Goal: Check status: Check status

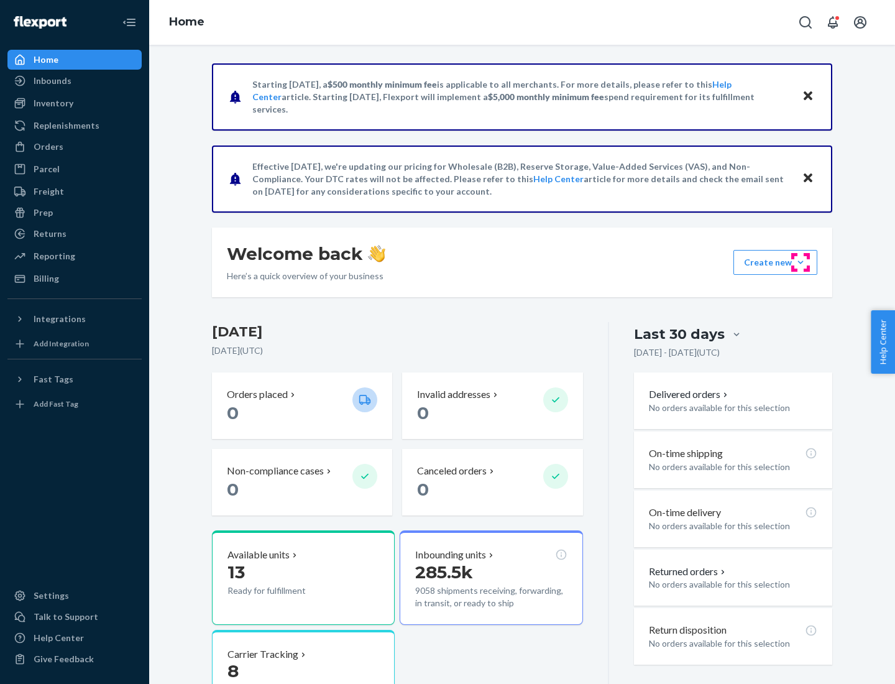
click at [800, 262] on button "Create new Create new inbound Create new order Create new product" at bounding box center [775, 262] width 84 height 25
click at [52, 81] on div "Inbounds" at bounding box center [53, 81] width 38 height 12
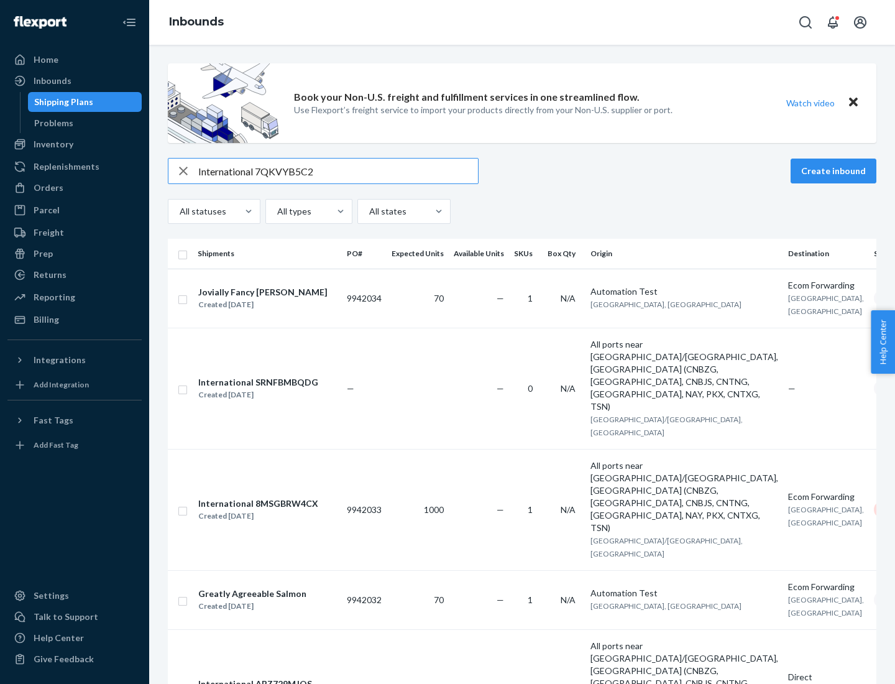
type input "International 7QKVYB5C29"
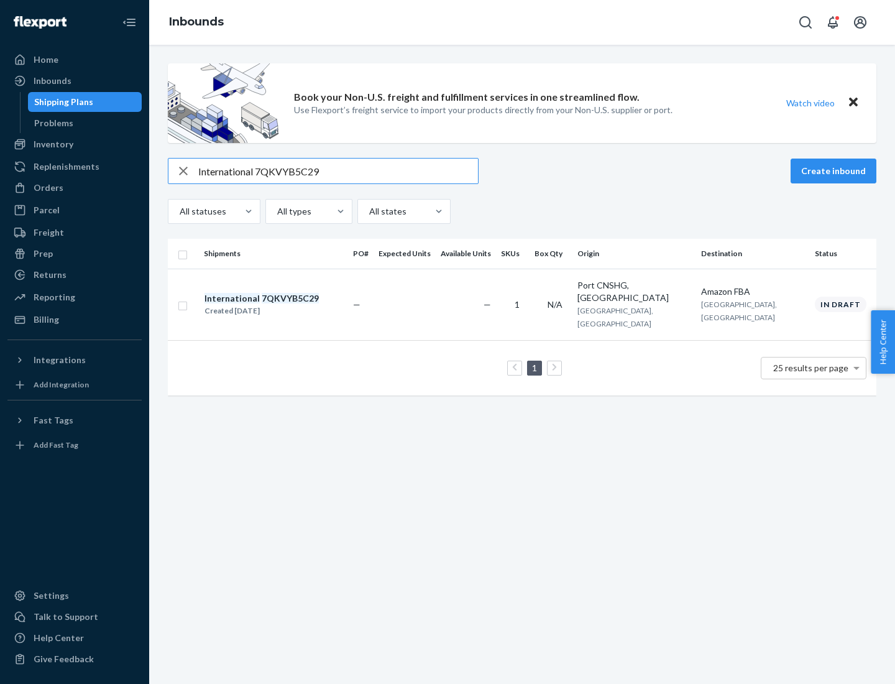
click at [283, 304] on div "Created [DATE]" at bounding box center [261, 310] width 114 height 12
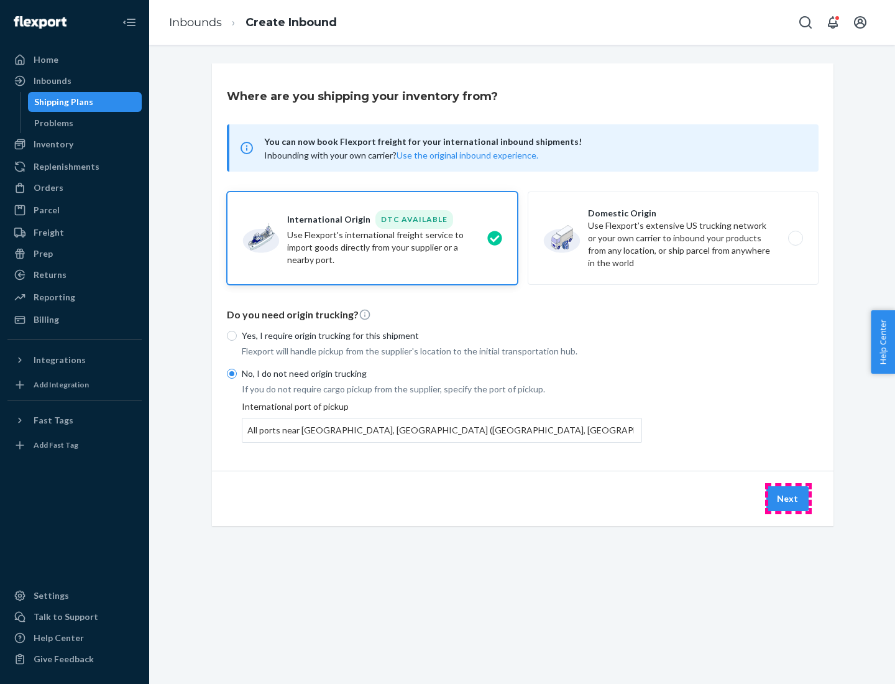
click at [788, 498] on button "Next" at bounding box center [787, 498] width 42 height 25
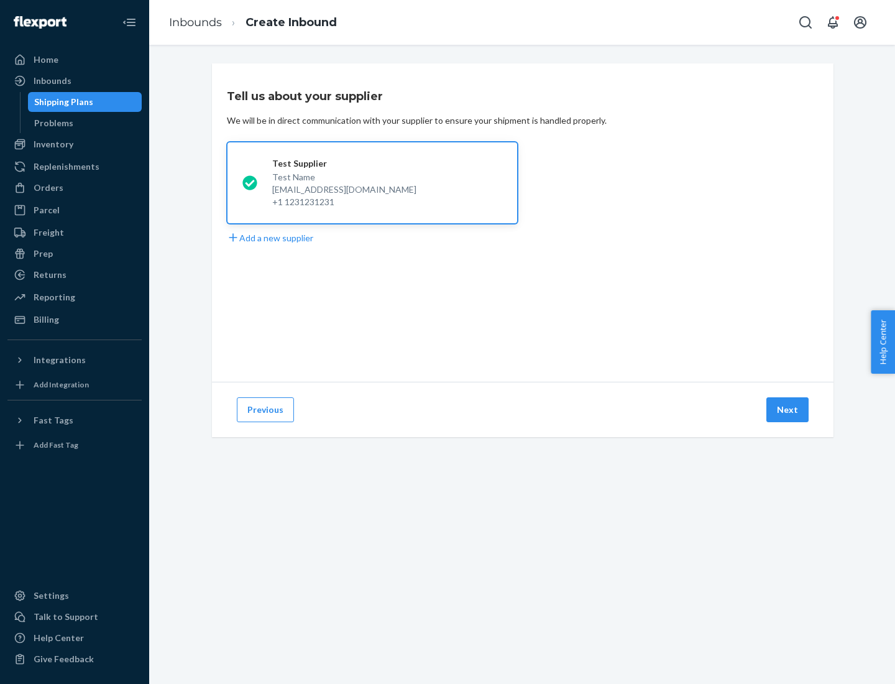
click at [788, 409] on button "Next" at bounding box center [787, 409] width 42 height 25
